Goal: Book appointment/travel/reservation

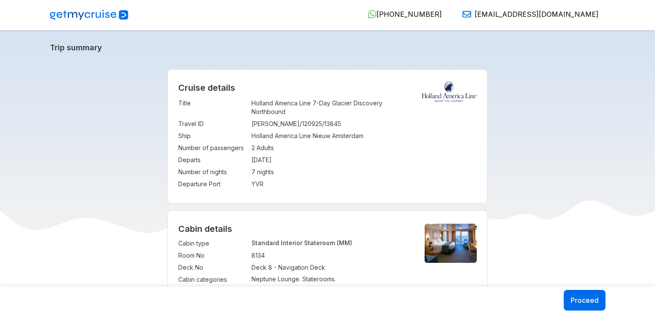
select select "*"
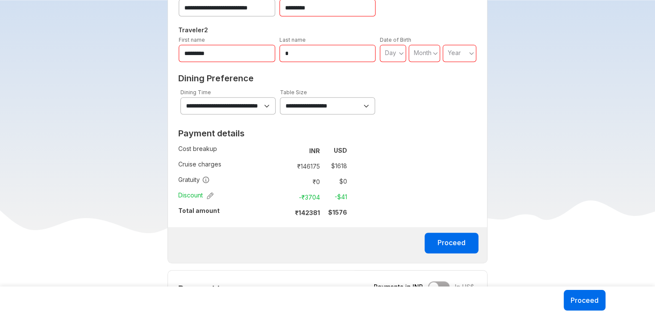
scroll to position [468, 0]
